Goal: Transaction & Acquisition: Purchase product/service

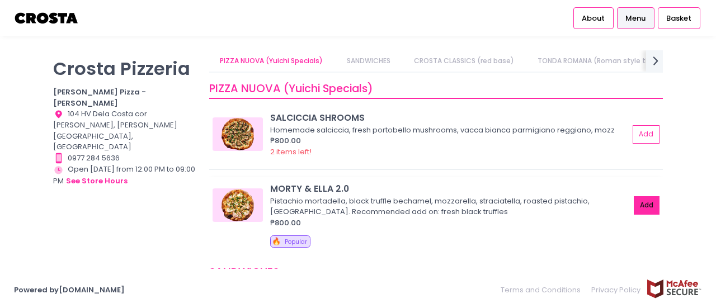
click at [634, 202] on button "Add" at bounding box center [647, 205] width 26 height 18
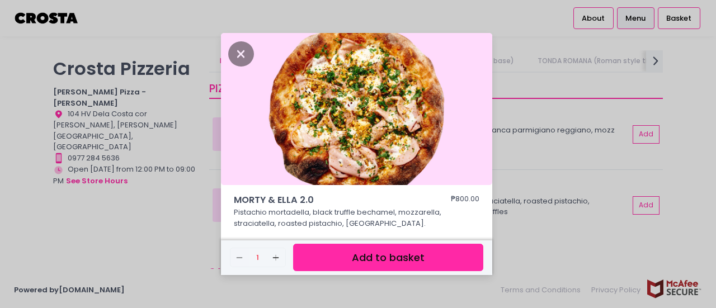
click at [375, 258] on button "Add to basket" at bounding box center [388, 257] width 190 height 27
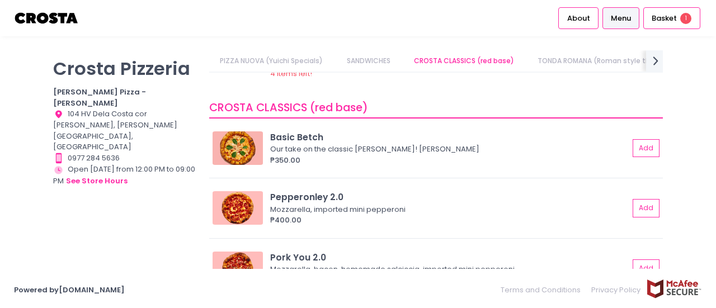
scroll to position [303, 0]
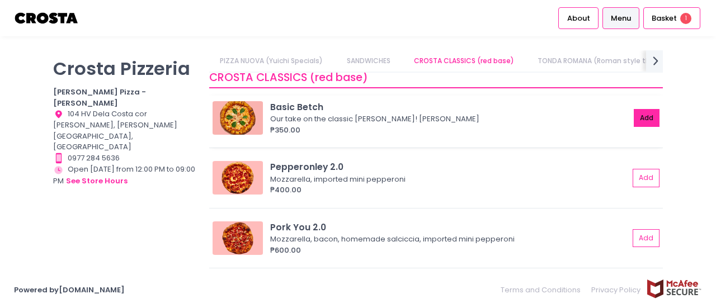
click at [646, 113] on button "Add" at bounding box center [647, 118] width 26 height 18
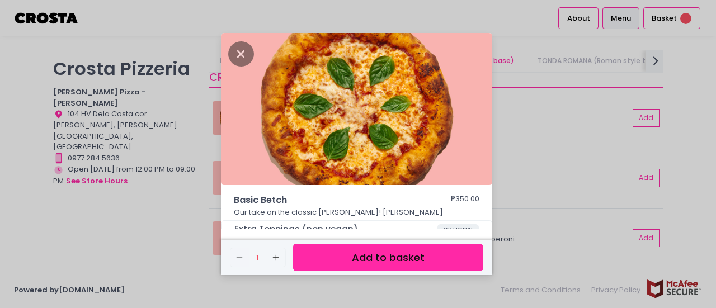
click at [401, 249] on button "Add to basket" at bounding box center [388, 257] width 190 height 27
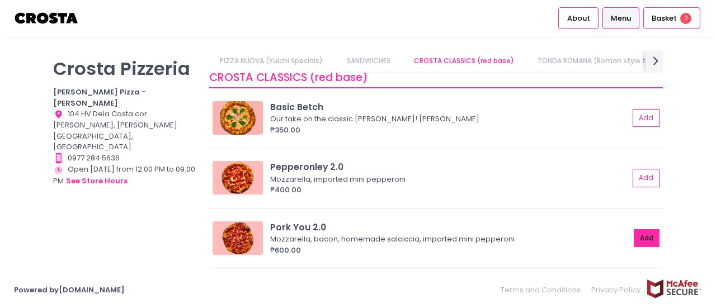
click at [634, 243] on button "Add" at bounding box center [647, 238] width 26 height 18
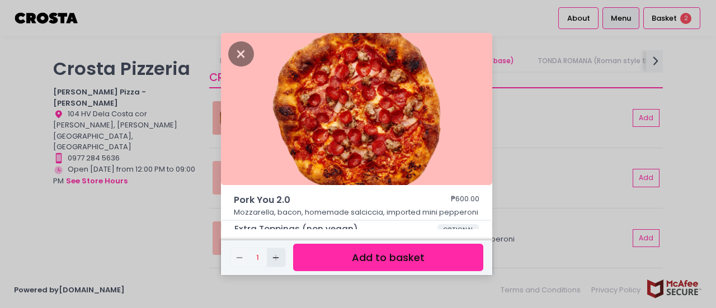
click at [276, 254] on icon "Add Created with Sketch." at bounding box center [275, 257] width 9 height 9
click at [321, 257] on button "Add to basket" at bounding box center [388, 257] width 190 height 27
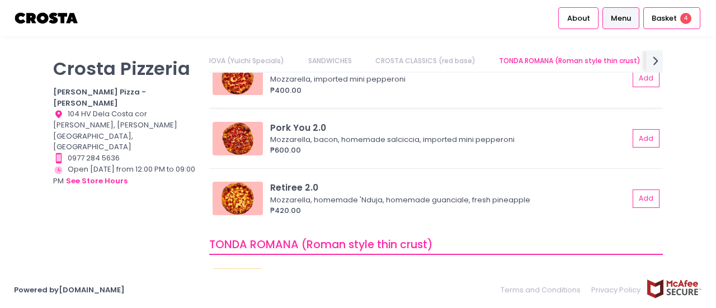
scroll to position [410, 0]
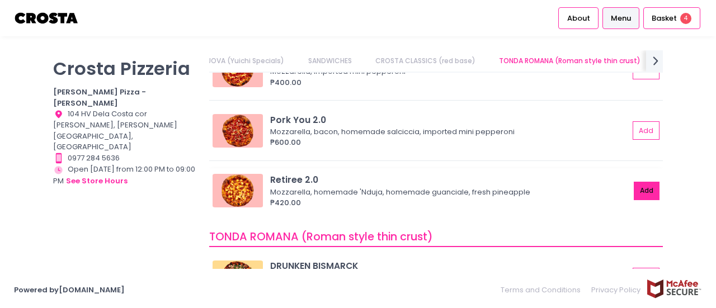
click at [634, 192] on button "Add" at bounding box center [647, 191] width 26 height 18
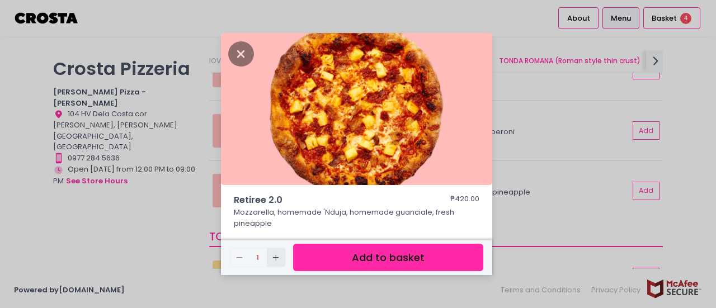
click at [275, 256] on icon "Add Created with Sketch." at bounding box center [275, 257] width 9 height 9
click at [348, 250] on button "Add to basket" at bounding box center [388, 257] width 190 height 27
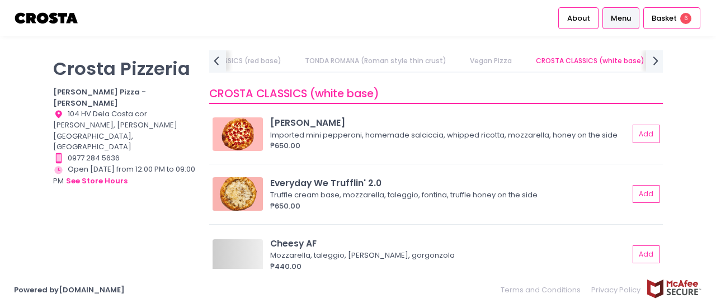
scroll to position [923, 0]
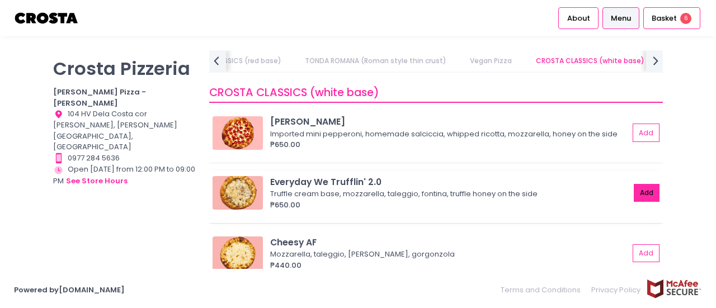
click at [635, 202] on button "Add" at bounding box center [647, 193] width 26 height 18
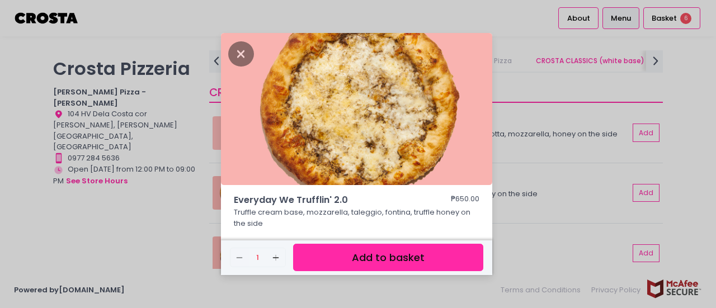
click at [359, 259] on button "Add to basket" at bounding box center [388, 257] width 190 height 27
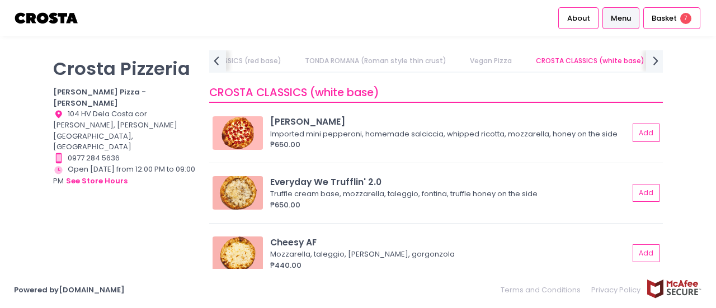
scroll to position [1000, 0]
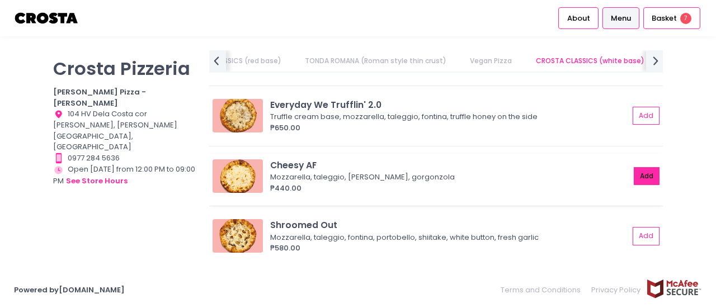
click at [634, 185] on button "Add" at bounding box center [647, 176] width 26 height 18
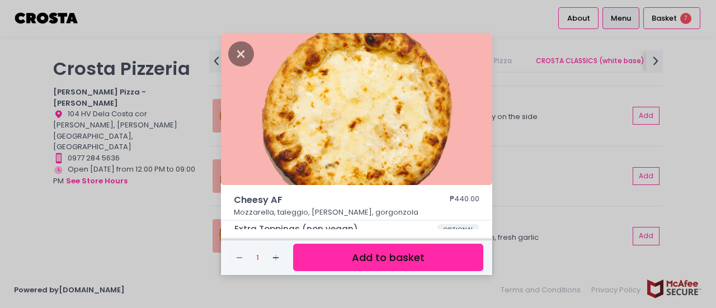
click at [424, 257] on button "Add to basket" at bounding box center [388, 257] width 190 height 27
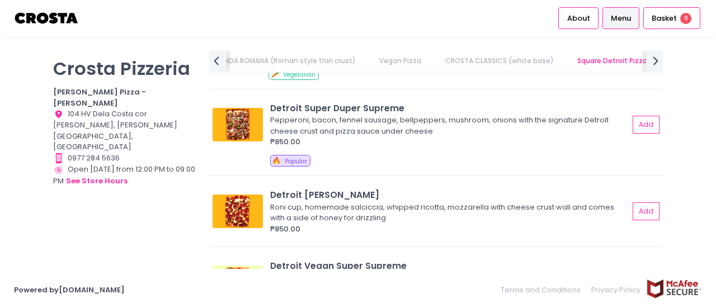
scroll to position [1290, 0]
click at [641, 210] on button "Add" at bounding box center [647, 211] width 26 height 18
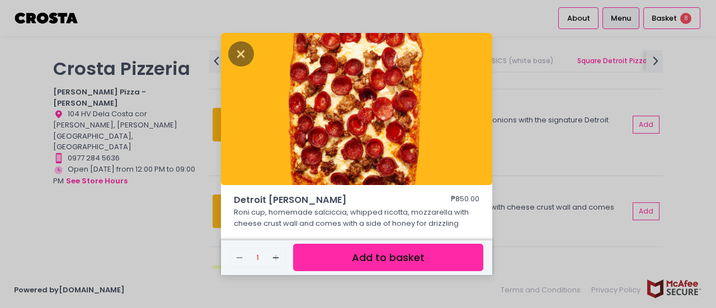
click at [385, 258] on button "Add to basket" at bounding box center [388, 257] width 190 height 27
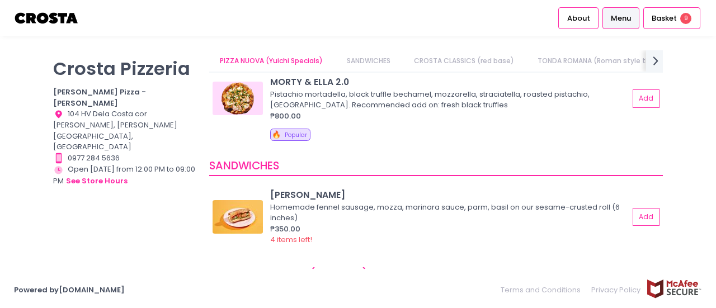
scroll to position [75, 0]
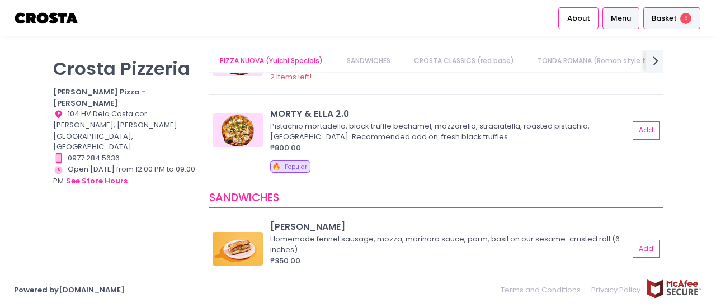
click at [670, 23] on span "Basket" at bounding box center [663, 18] width 25 height 11
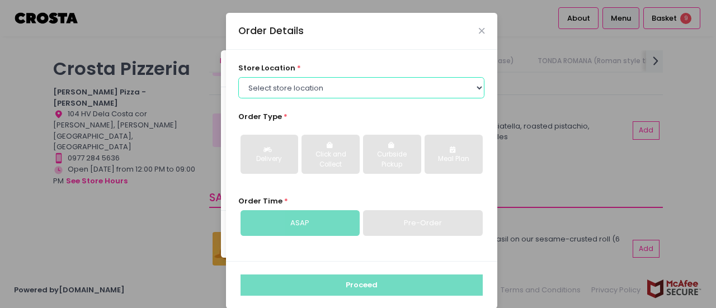
click at [297, 78] on select "Select store location Crosta Pizza - Salcedo Crosta Pizza - San Juan" at bounding box center [361, 87] width 246 height 21
select select "5fabb2e53664a8677beaeb89"
click at [238, 77] on select "Select store location Crosta Pizza - Salcedo Crosta Pizza - San Juan" at bounding box center [361, 87] width 246 height 21
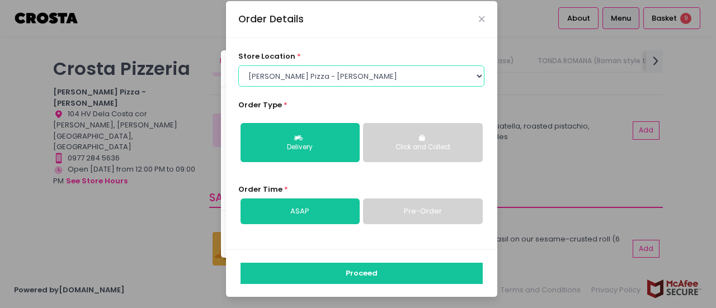
scroll to position [12, 0]
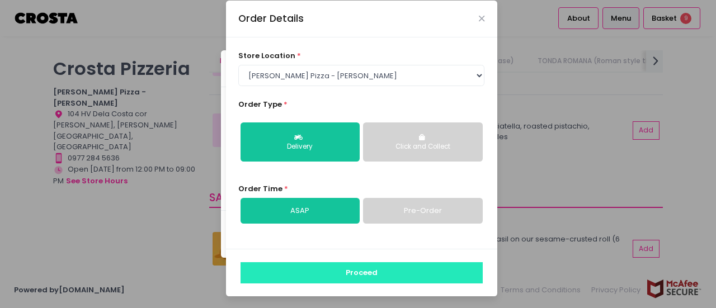
click at [376, 267] on button "Proceed" at bounding box center [361, 272] width 242 height 21
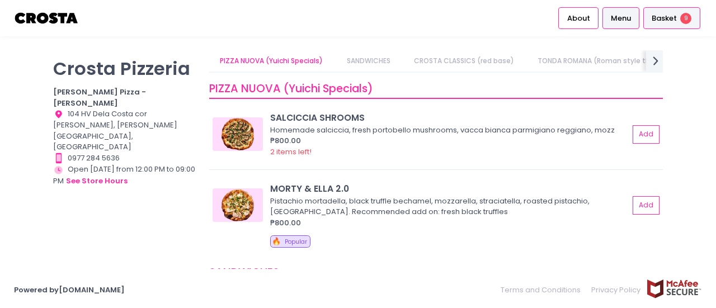
click at [672, 22] on span "Basket" at bounding box center [663, 18] width 25 height 11
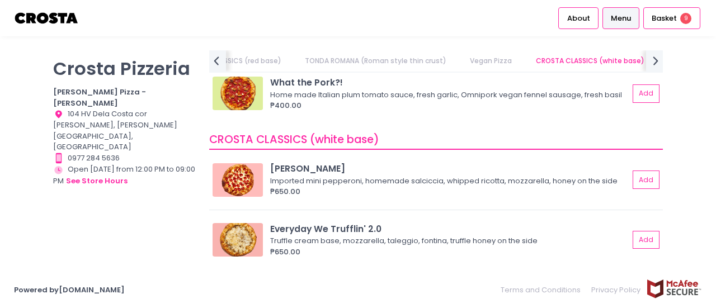
scroll to position [877, 0]
click at [642, 188] on button "Add" at bounding box center [647, 179] width 26 height 18
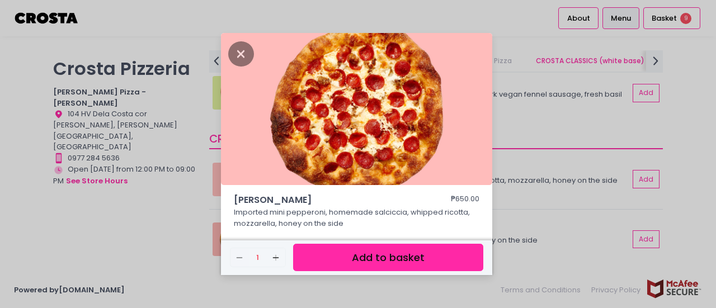
click at [368, 260] on button "Add to basket" at bounding box center [388, 257] width 190 height 27
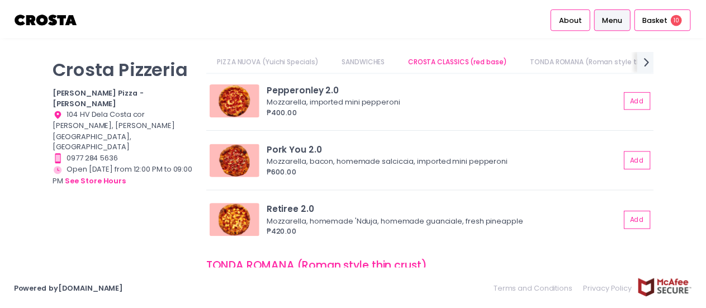
scroll to position [380, 0]
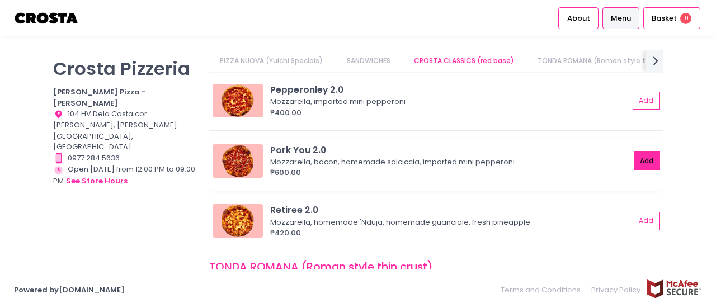
click at [634, 162] on button "Add" at bounding box center [647, 161] width 26 height 18
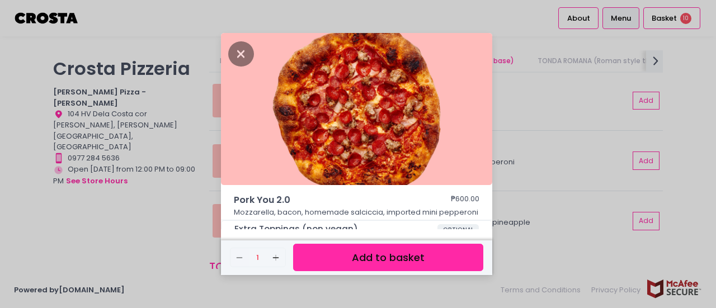
click at [385, 258] on button "Add to basket" at bounding box center [388, 257] width 190 height 27
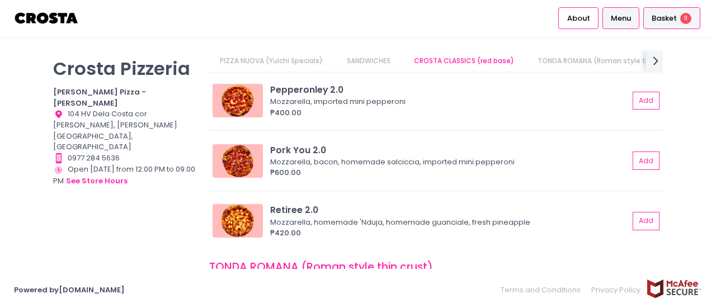
click at [661, 25] on div "Basket 11" at bounding box center [671, 18] width 57 height 22
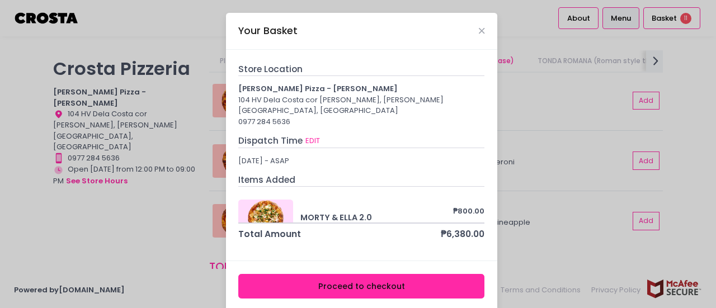
click at [368, 277] on button "Proceed to checkout" at bounding box center [361, 286] width 246 height 25
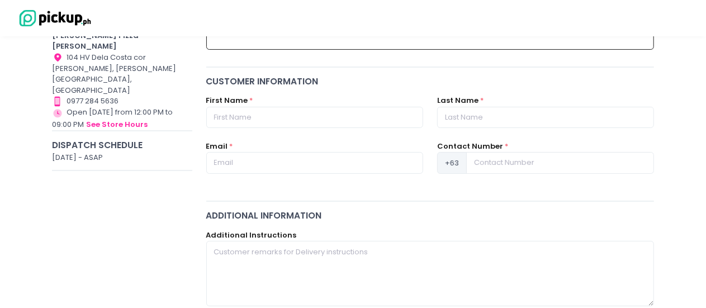
scroll to position [131, 0]
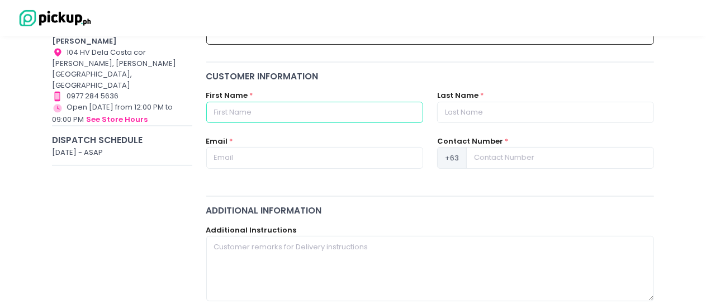
click at [243, 115] on input "text" at bounding box center [314, 112] width 217 height 21
type input "Naomi"
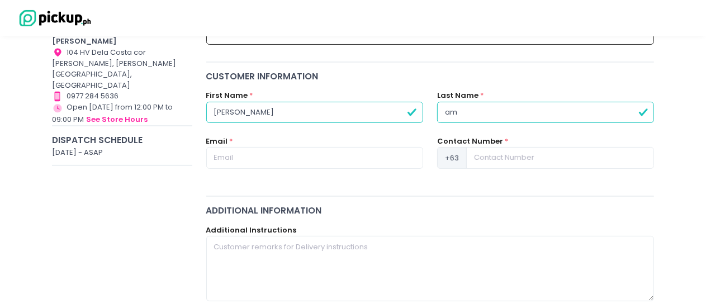
type input "a"
type input "Amora"
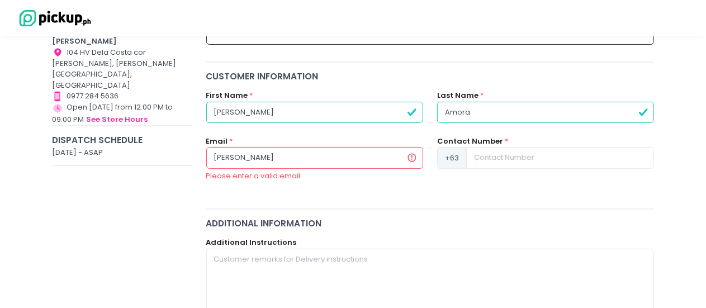
type input "naomi_amora@yahoo.com"
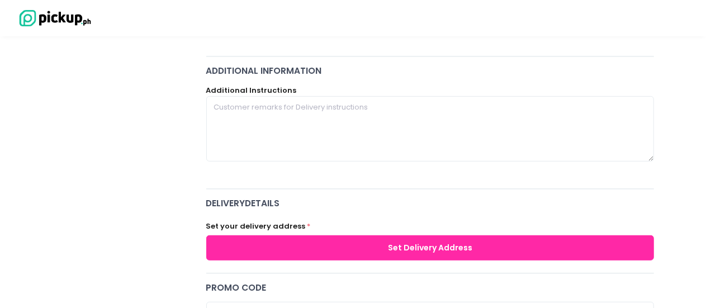
scroll to position [275, 0]
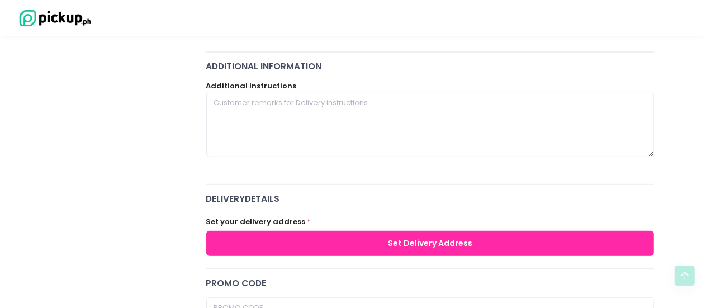
type input "9171258242"
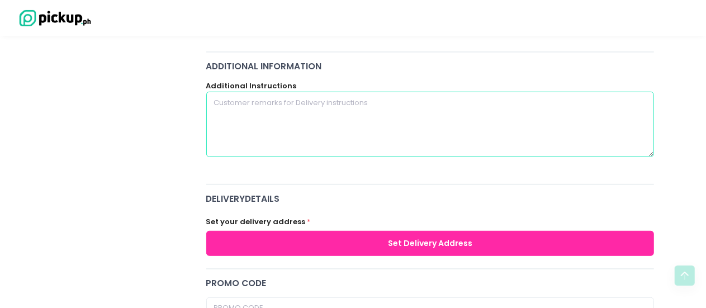
click at [267, 119] on textarea at bounding box center [430, 124] width 448 height 65
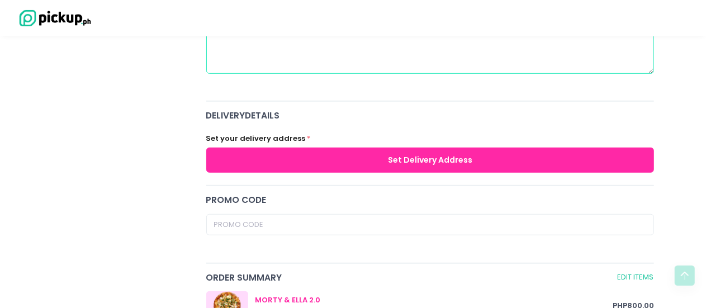
scroll to position [358, 0]
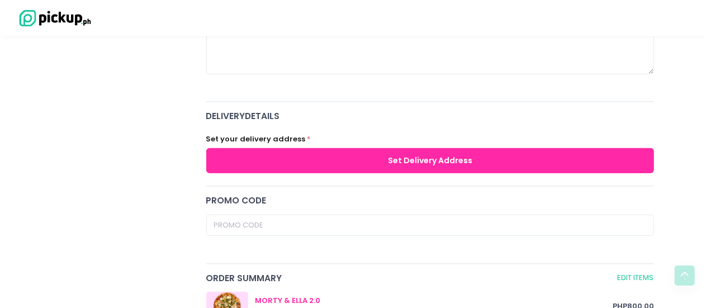
click at [374, 163] on button "Set Delivery Address" at bounding box center [430, 160] width 448 height 25
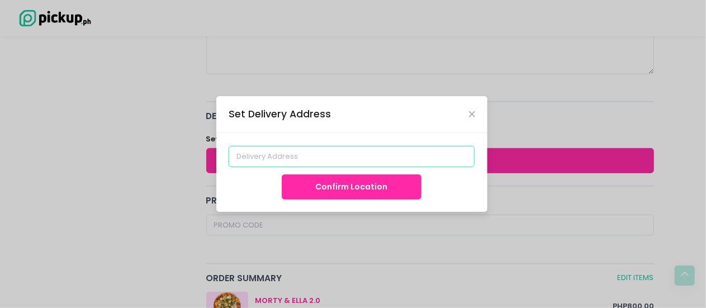
click at [341, 165] on input at bounding box center [352, 156] width 246 height 21
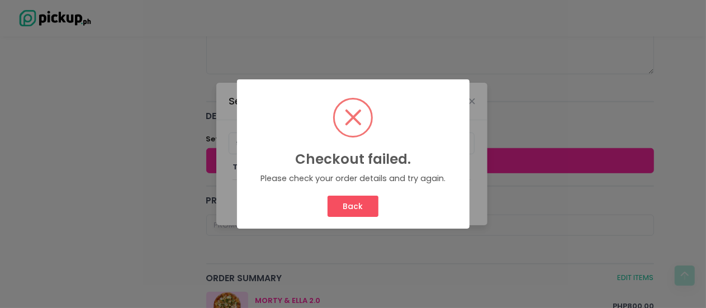
type input "The W Fifth Avenue, 5th Avenue, Makati City, Metro Manila, Philippines"
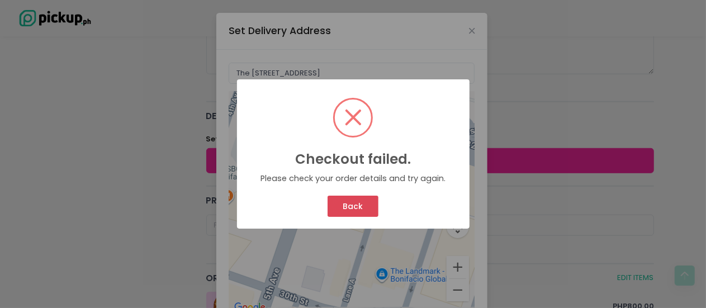
click at [356, 216] on button "Back" at bounding box center [353, 206] width 51 height 21
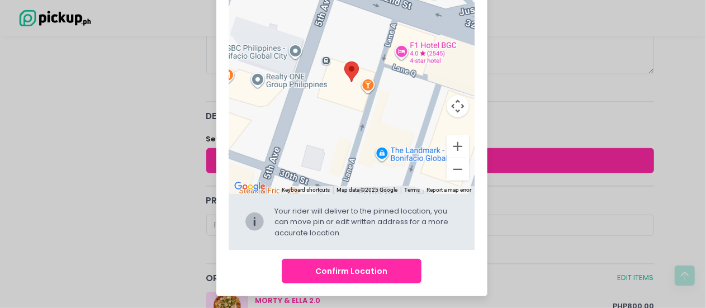
scroll to position [121, 0]
click at [343, 276] on button "Confirm Location" at bounding box center [352, 271] width 140 height 25
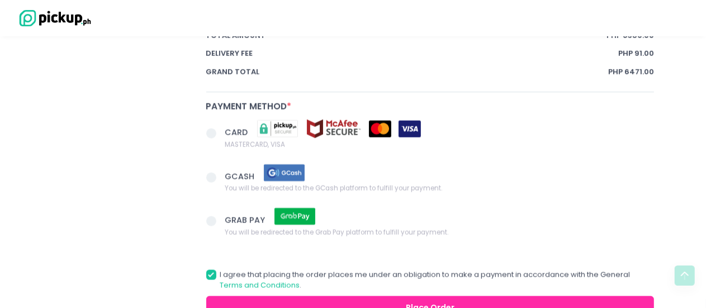
scroll to position [980, 0]
click at [212, 129] on span at bounding box center [211, 134] width 10 height 10
click at [220, 129] on input "CARD MASTERCARD, VISA" at bounding box center [223, 131] width 7 height 7
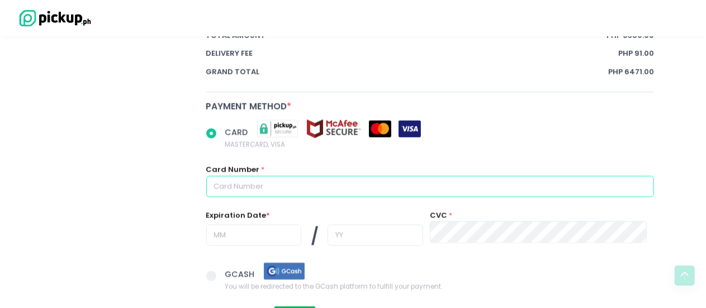
click at [225, 183] on input "text" at bounding box center [430, 186] width 448 height 21
radio input "true"
type input "5"
radio input "true"
type input "54"
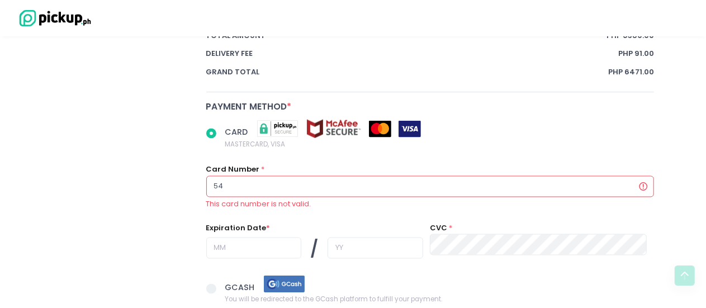
radio input "true"
type input "542"
radio input "true"
type input "5423"
radio input "true"
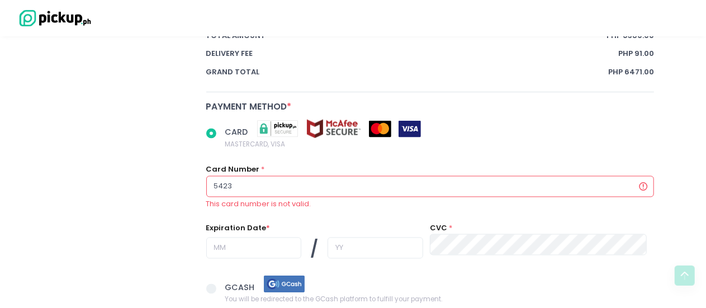
type input "54233"
radio input "true"
type input "542339"
radio input "true"
type input "5423398"
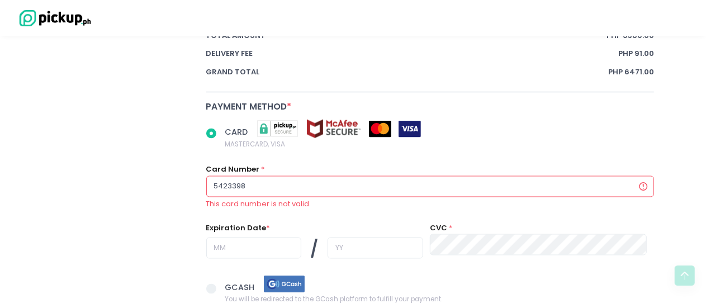
radio input "true"
type input "54233989"
radio input "true"
type input "542339890"
radio input "true"
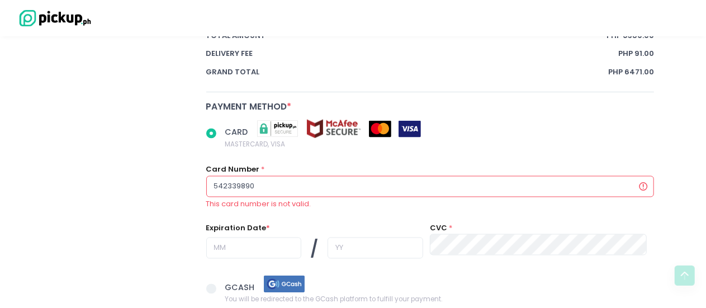
type input "5423398902"
radio input "true"
type input "54233989028"
radio input "true"
type input "542339890285"
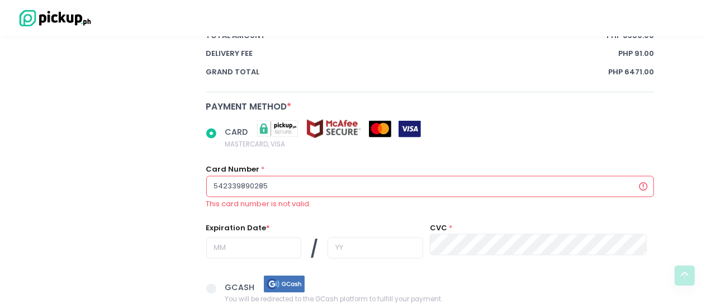
radio input "true"
type input "5423398902853"
radio input "true"
type input "54233989028531"
radio input "true"
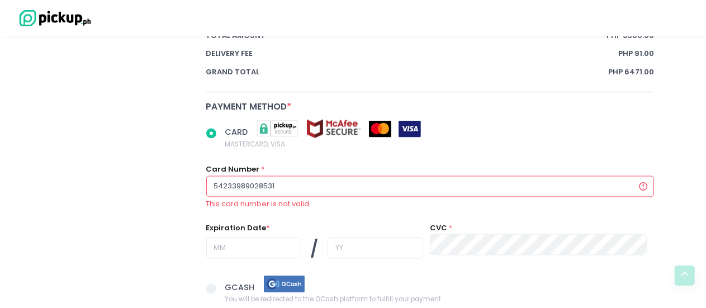
type input "542339890285310"
radio input "true"
type input "5423398902853106"
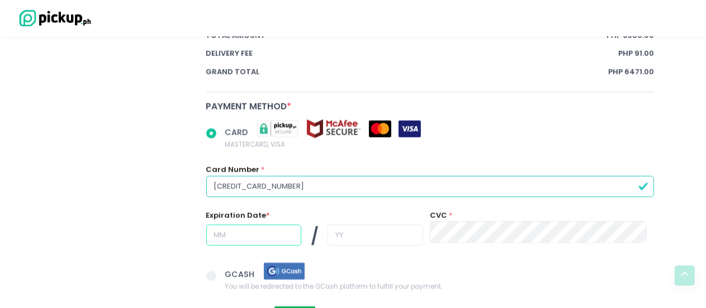
radio input "true"
type input "07"
radio input "true"
type input "07"
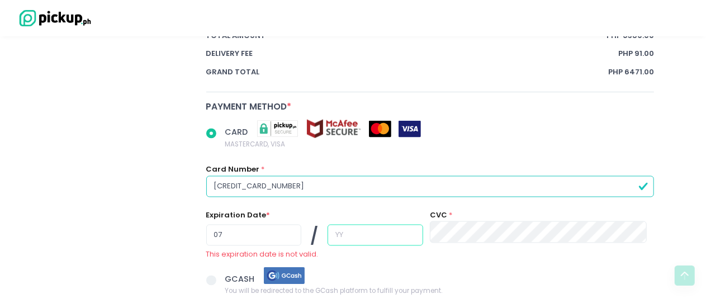
radio input "true"
type input "1"
radio input "true"
type input "2"
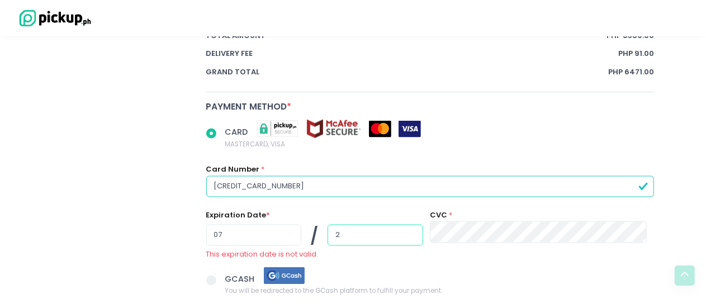
radio input "true"
type input "29"
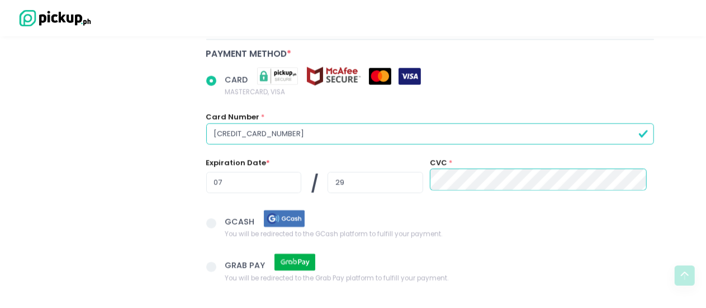
scroll to position [1153, 0]
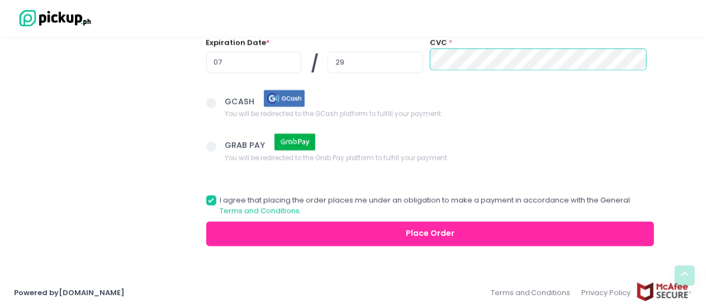
click at [439, 223] on button "Place Order" at bounding box center [430, 233] width 448 height 25
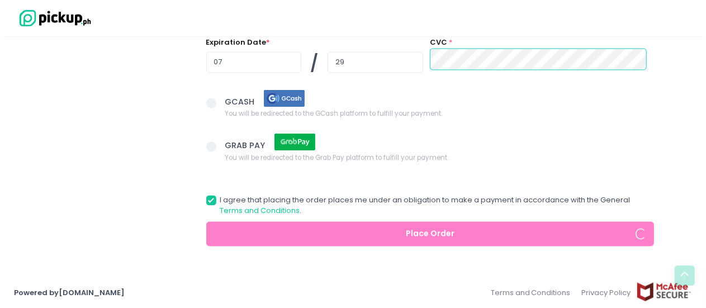
radio input "true"
